Goal: Information Seeking & Learning: Learn about a topic

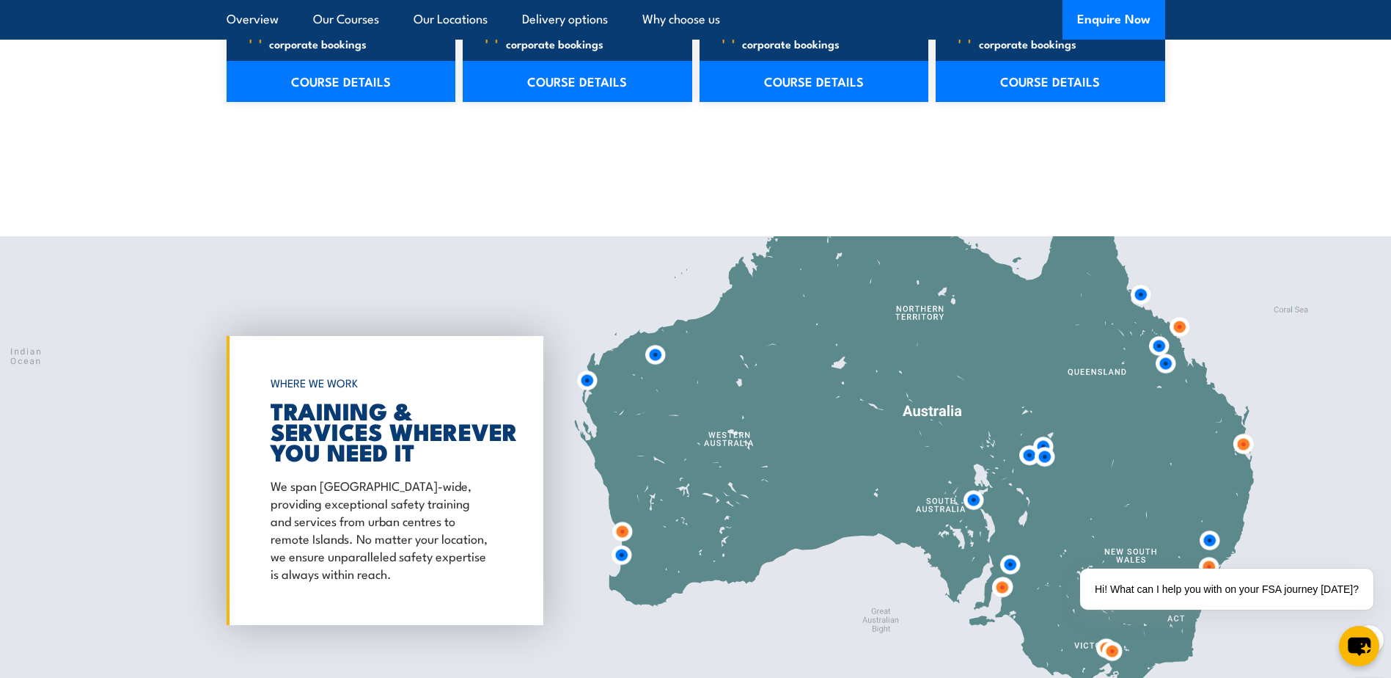
scroll to position [2858, 0]
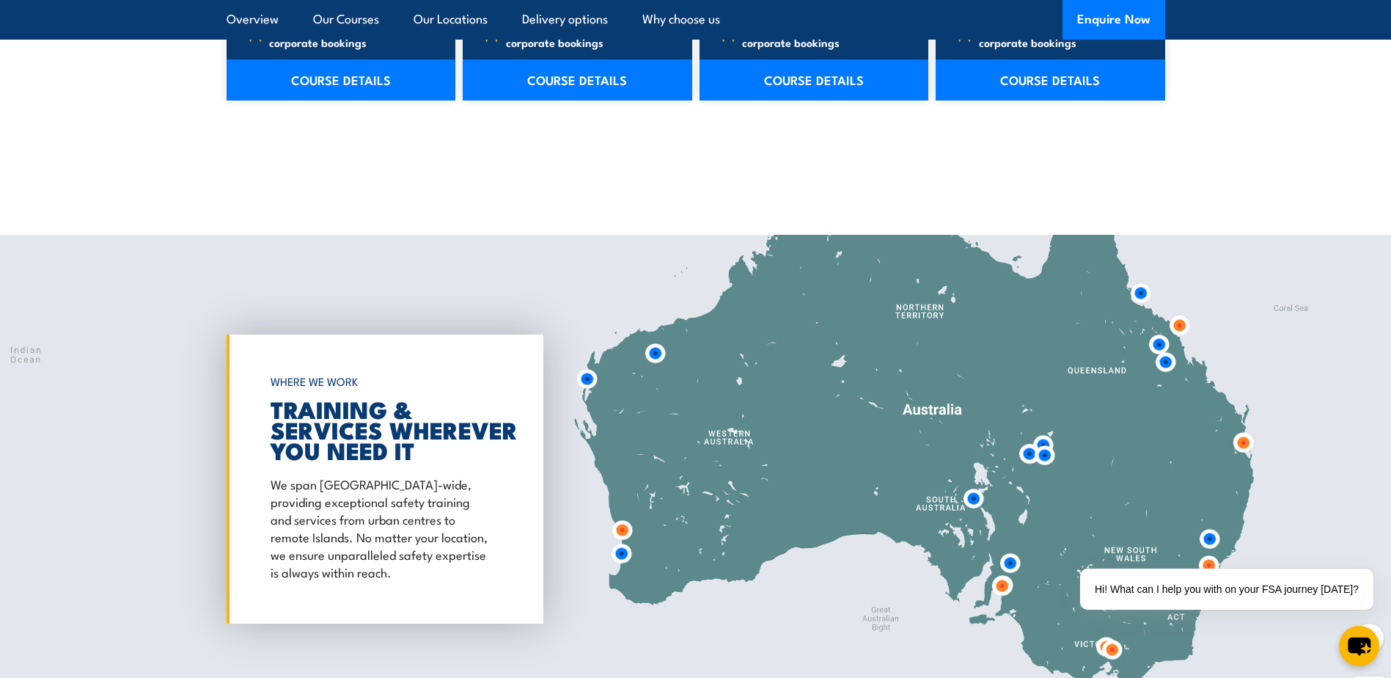
click at [625, 516] on img at bounding box center [622, 529] width 27 height 27
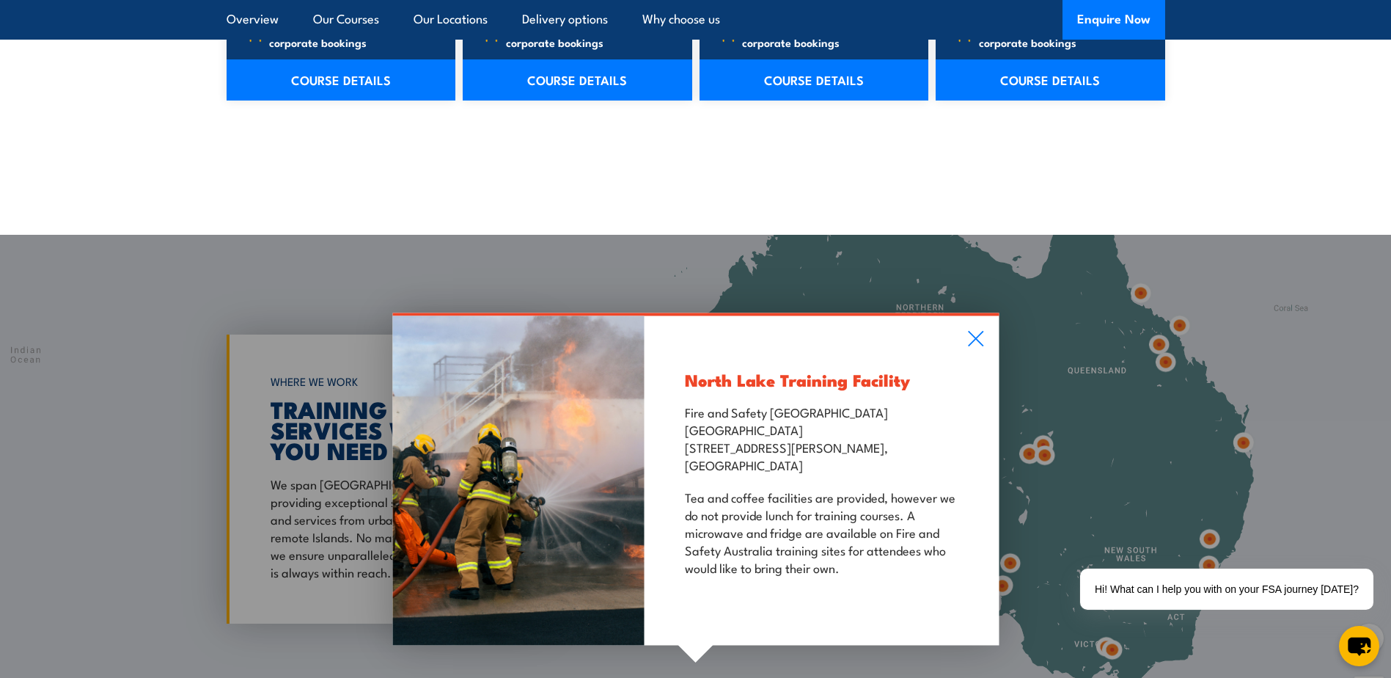
click at [981, 315] on div "North Lake Training Facility Fire and Safety [GEOGRAPHIC_DATA] [GEOGRAPHIC_DATA…" at bounding box center [822, 479] width 354 height 329
click at [978, 331] on icon at bounding box center [975, 338] width 15 height 15
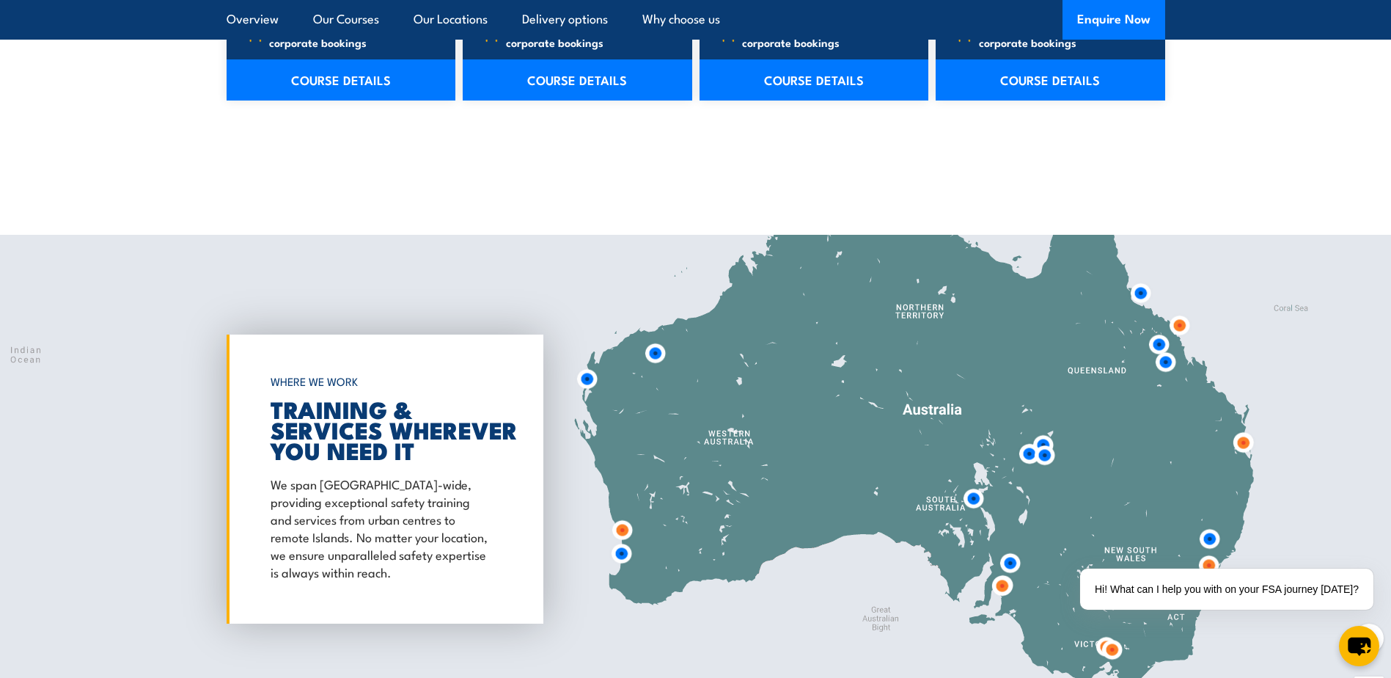
click at [623, 541] on img at bounding box center [621, 553] width 27 height 27
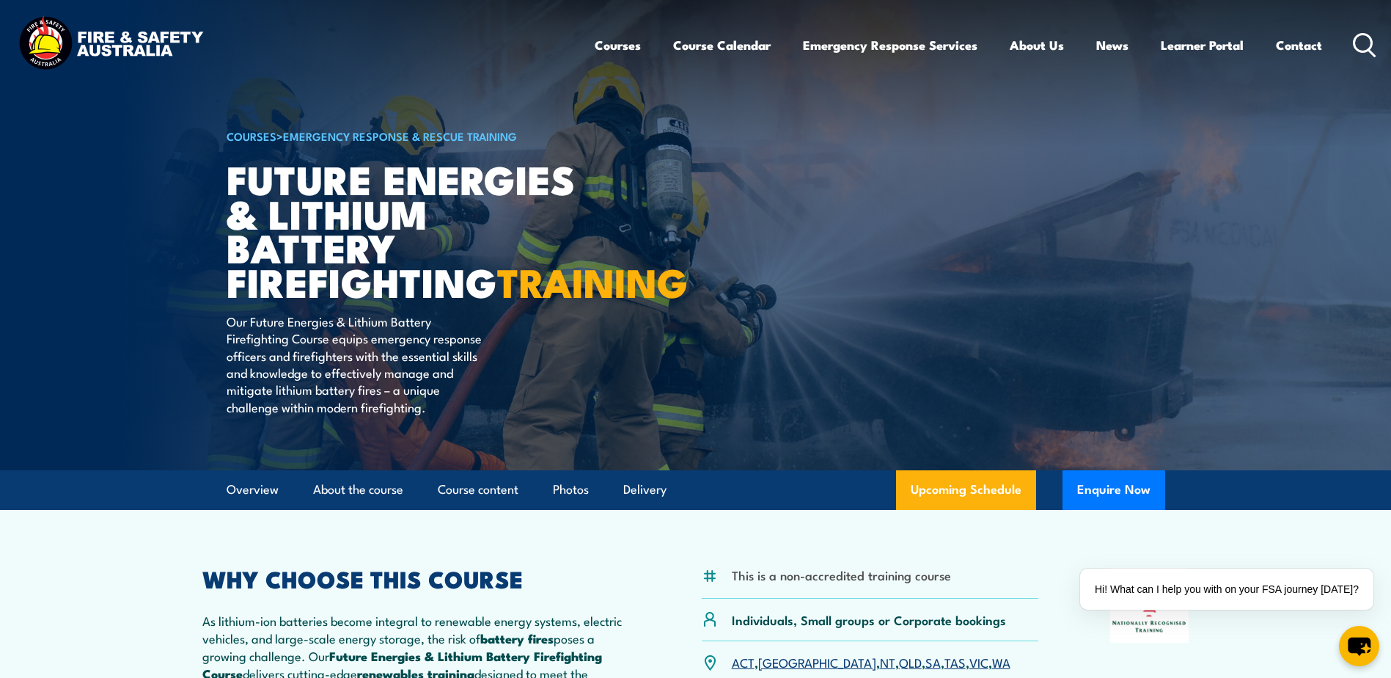
click at [218, 362] on img at bounding box center [695, 235] width 1391 height 470
click at [565, 285] on h1 "Future Energies & Lithium Battery Firefighting TRAINING" at bounding box center [408, 229] width 362 height 137
click at [1008, 304] on article "COURSES > Emergency Response & Rescue Training Future Energies & Lithium Batter…" at bounding box center [696, 235] width 939 height 470
